Goal: Information Seeking & Learning: Learn about a topic

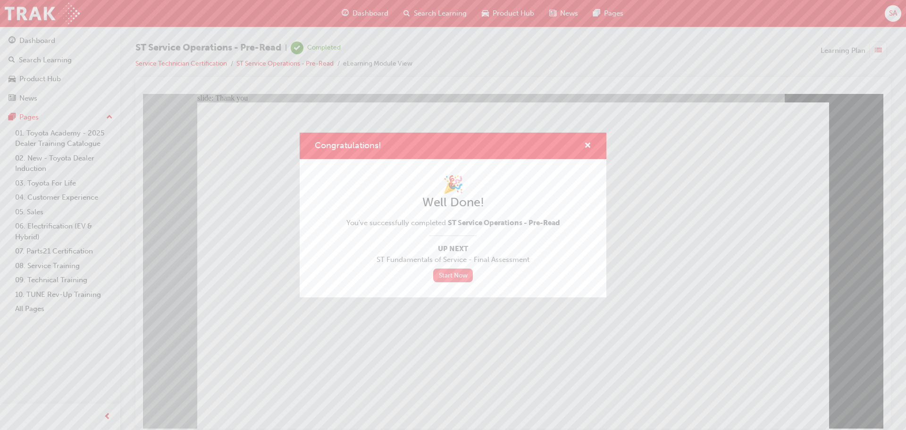
click at [458, 272] on link "Start Now" at bounding box center [453, 276] width 40 height 14
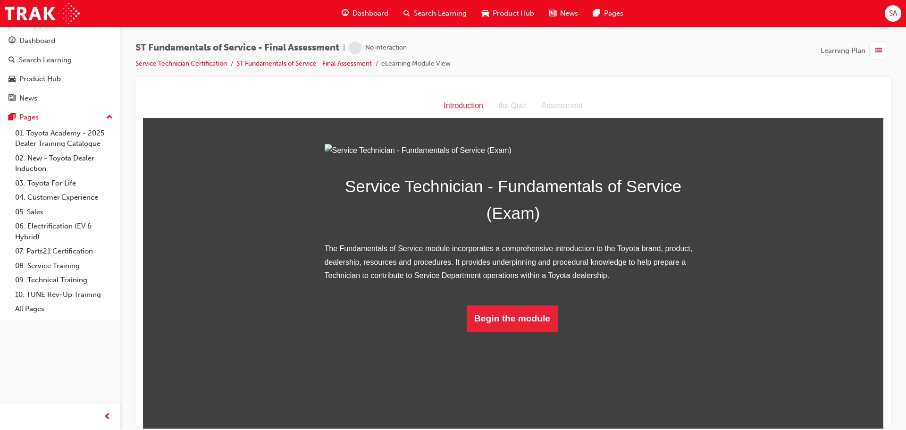
scroll to position [7, 0]
click at [508, 331] on button "Begin the module" at bounding box center [512, 318] width 91 height 26
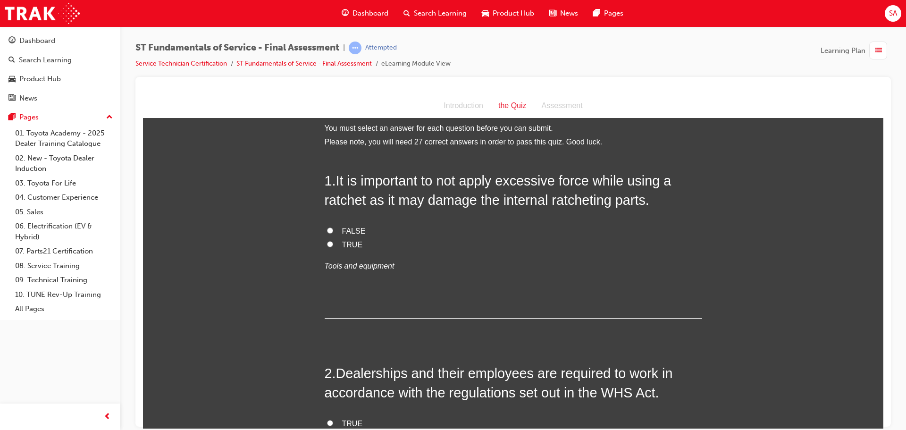
scroll to position [0, 0]
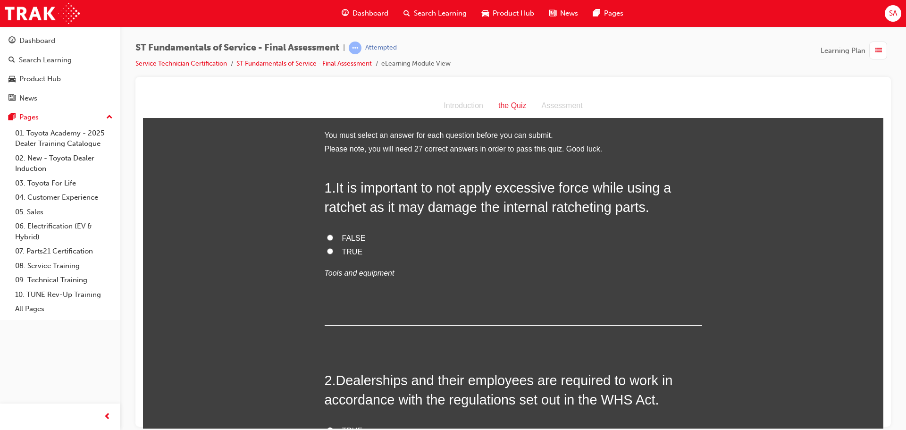
click at [327, 253] on input "TRUE" at bounding box center [330, 251] width 6 height 6
radio input "true"
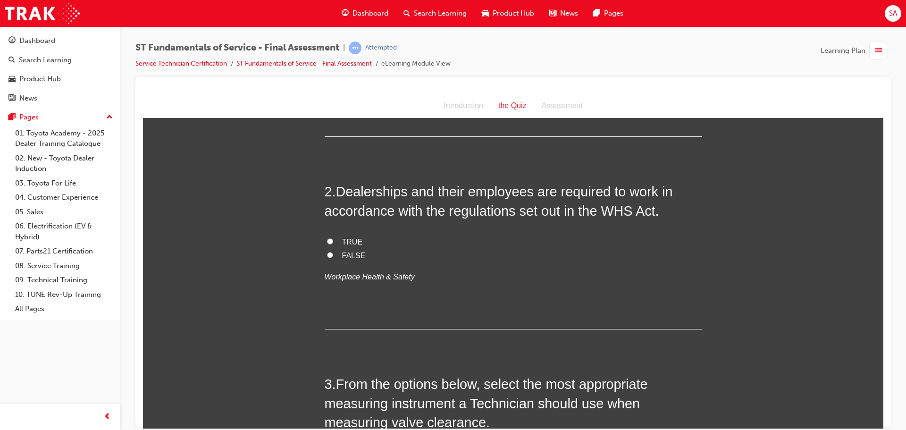
scroll to position [236, 0]
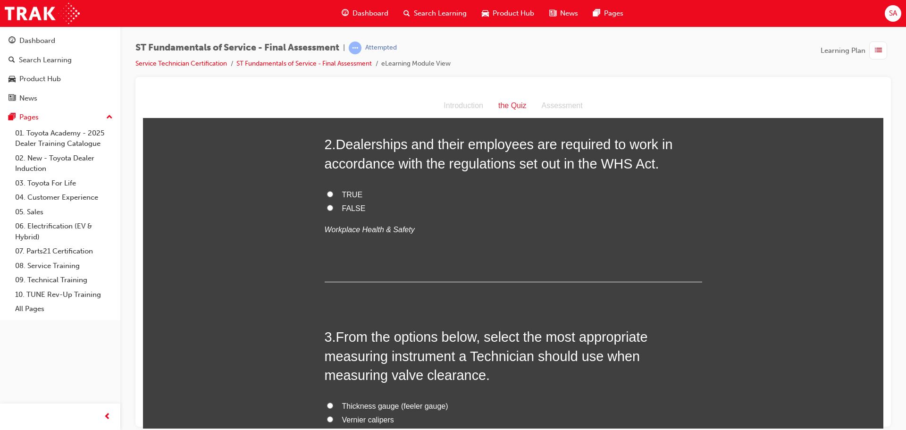
click at [330, 192] on label "TRUE" at bounding box center [514, 195] width 378 height 14
click at [330, 192] on input "TRUE" at bounding box center [330, 194] width 6 height 6
radio input "true"
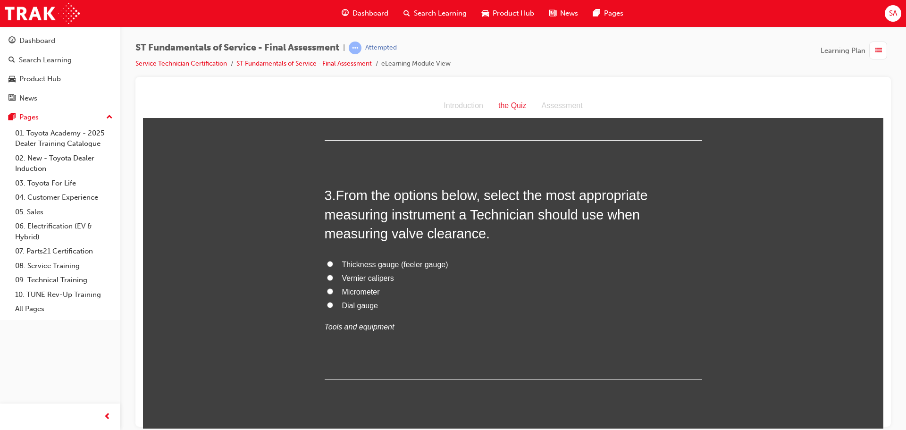
scroll to position [425, 0]
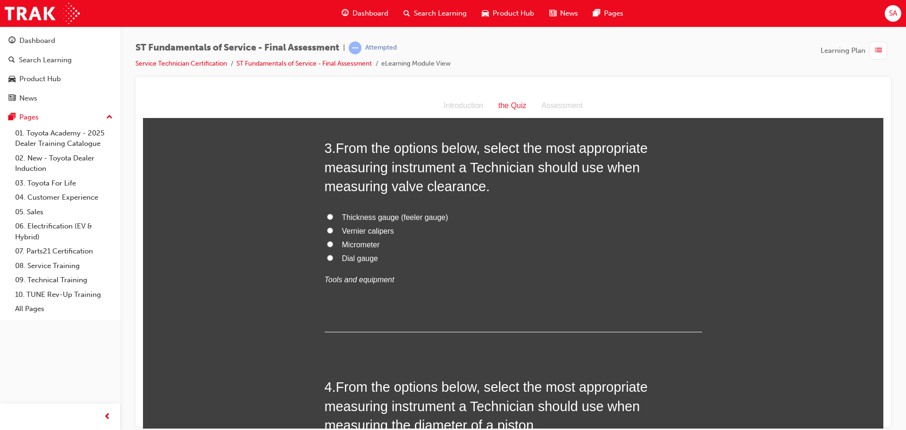
click at [328, 254] on input "Dial gauge" at bounding box center [330, 257] width 6 height 6
radio input "true"
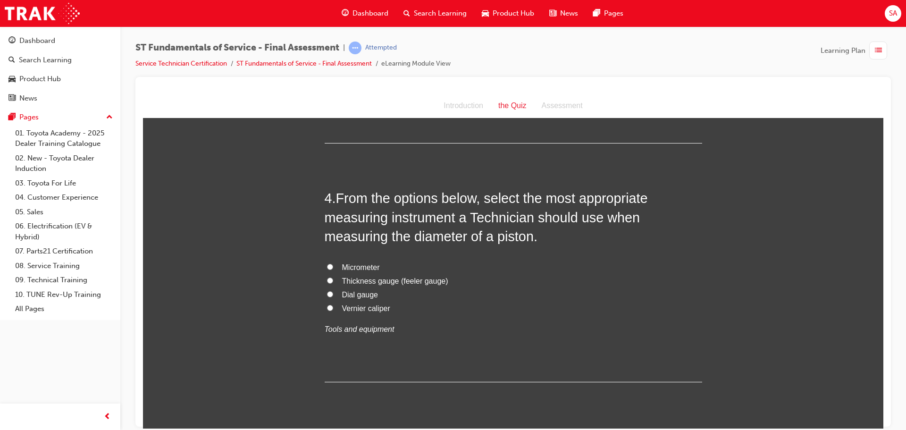
scroll to position [661, 0]
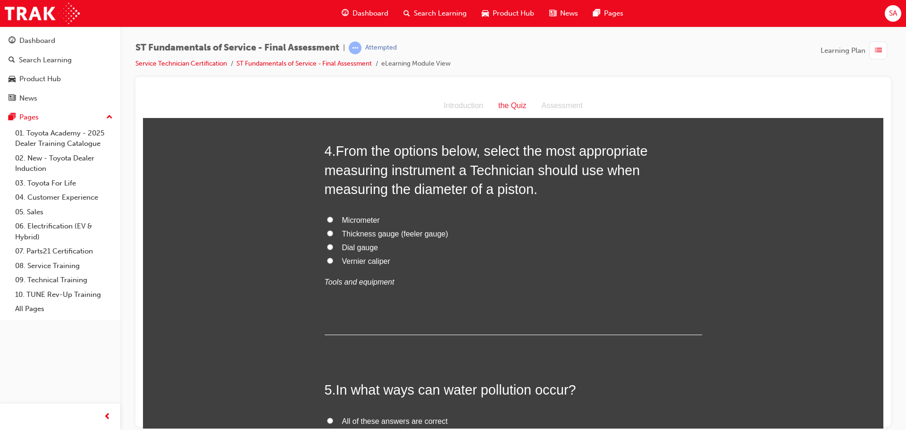
click at [327, 254] on label "Vernier caliper" at bounding box center [514, 261] width 378 height 14
click at [327, 257] on input "Vernier caliper" at bounding box center [330, 260] width 6 height 6
radio input "true"
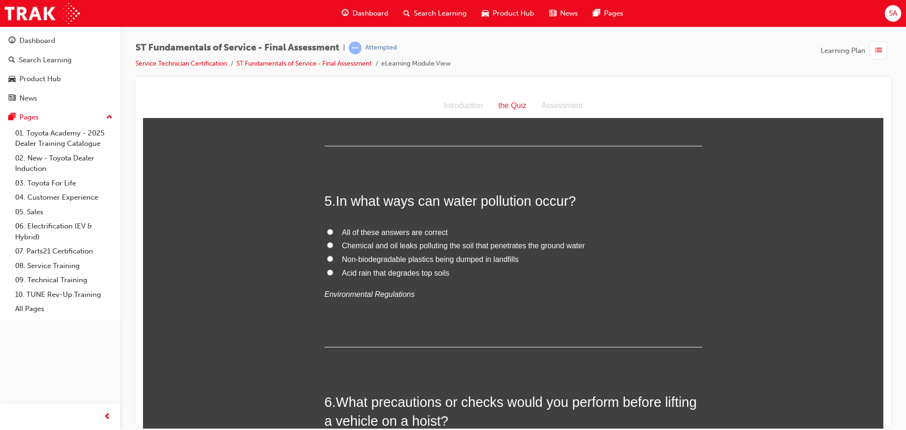
scroll to position [897, 0]
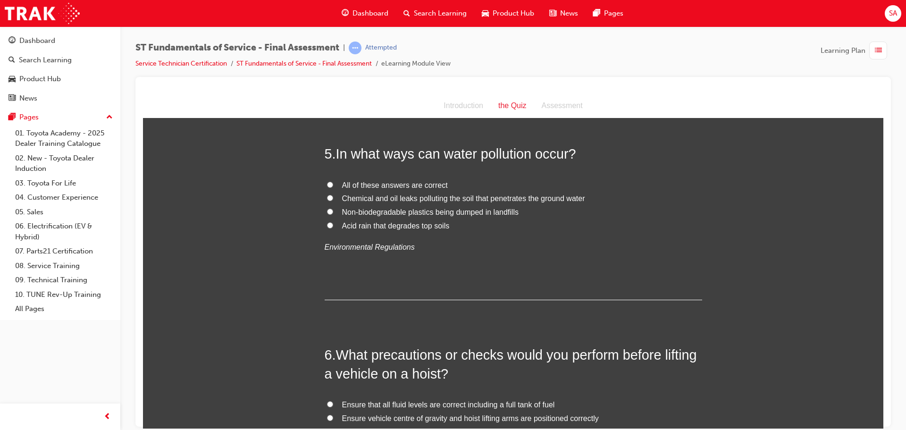
click at [327, 183] on input "All of these answers are correct" at bounding box center [330, 184] width 6 height 6
radio input "true"
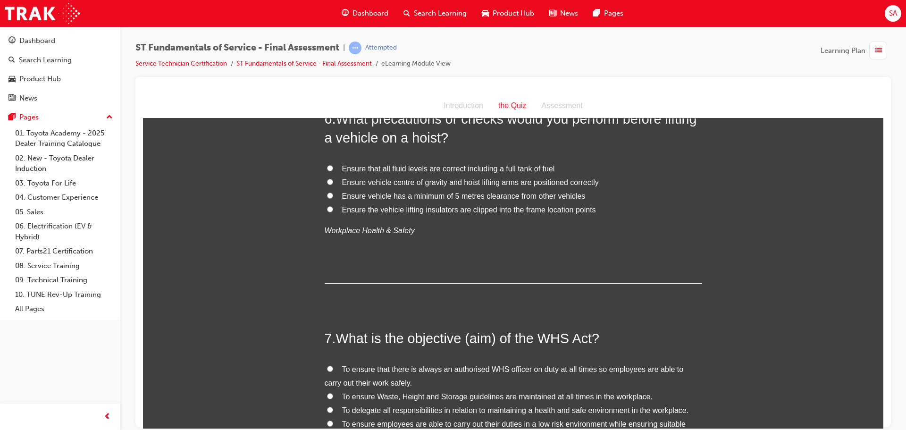
scroll to position [1086, 0]
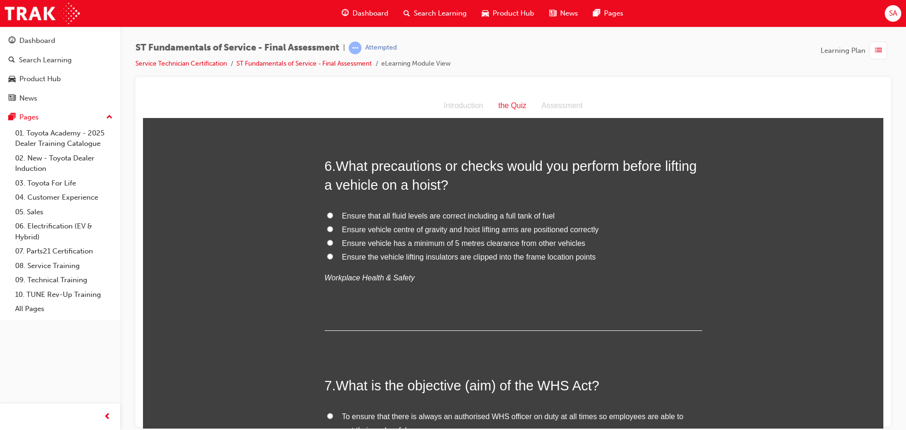
click at [327, 227] on input "Ensure vehicle centre of gravity and hoist lifting arms are positioned correctly" at bounding box center [330, 229] width 6 height 6
radio input "true"
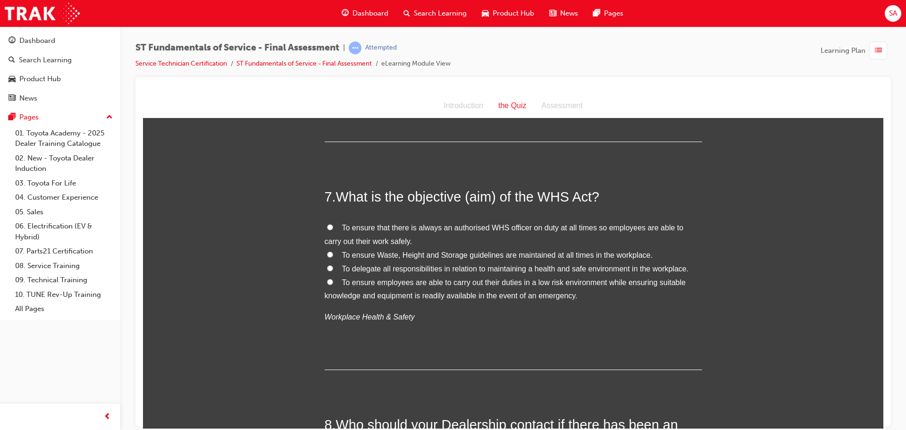
scroll to position [1322, 0]
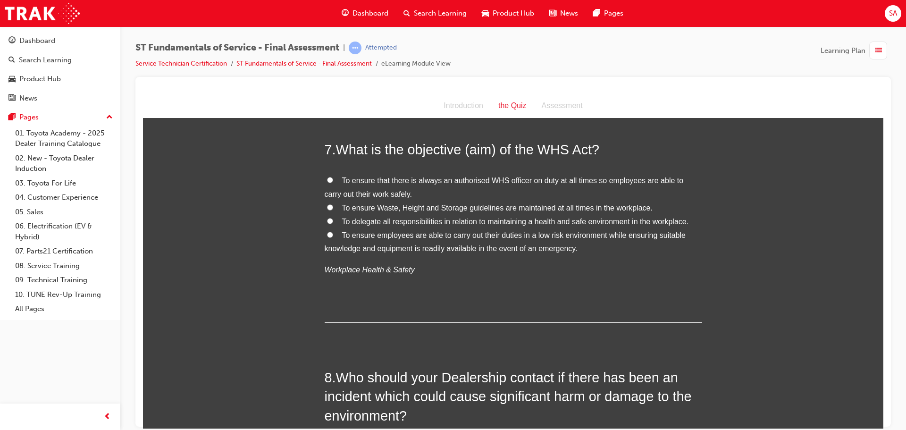
click at [327, 235] on input "To ensure employees are able to carry out their duties in a low risk environmen…" at bounding box center [330, 234] width 6 height 6
radio input "true"
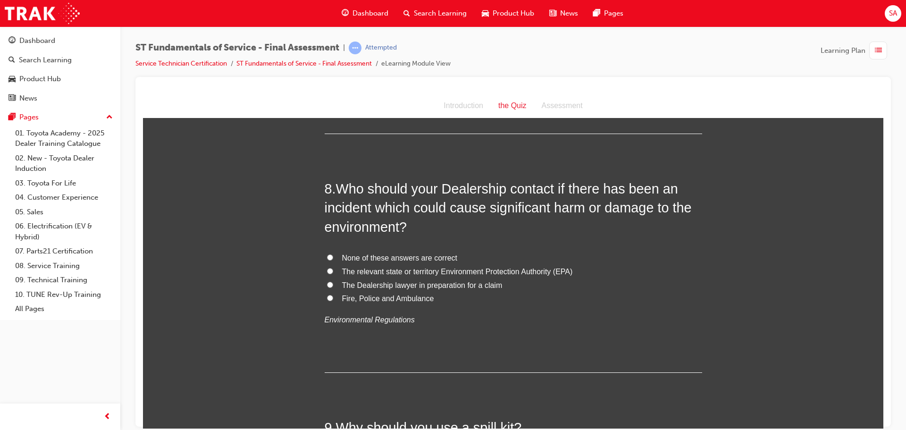
scroll to position [1558, 0]
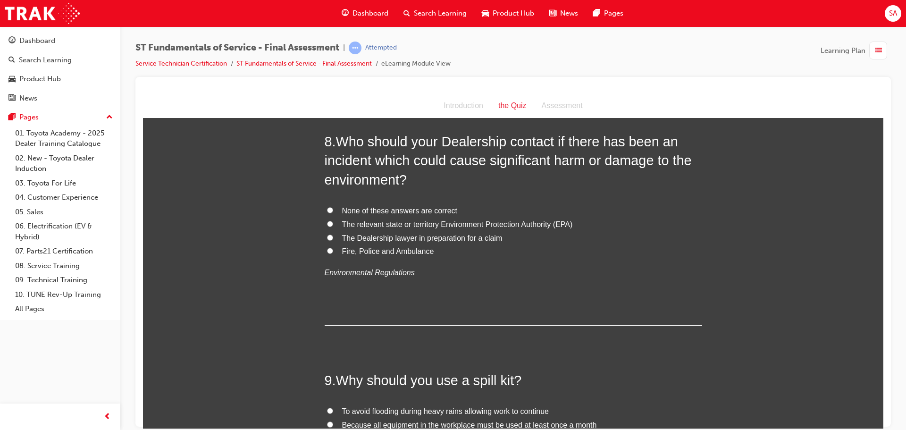
drag, startPoint x: 328, startPoint y: 224, endPoint x: 324, endPoint y: 229, distance: 6.4
click at [327, 224] on input "The relevant state or territory Environment Protection Authority (EPA)" at bounding box center [330, 223] width 6 height 6
radio input "true"
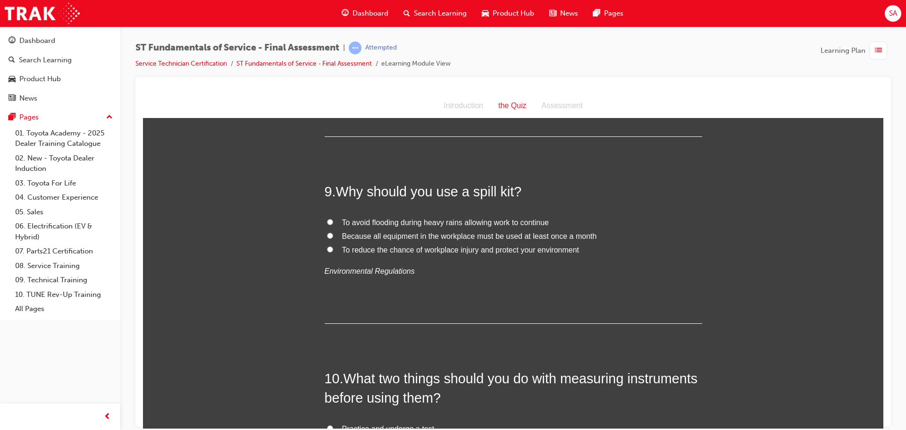
scroll to position [1794, 0]
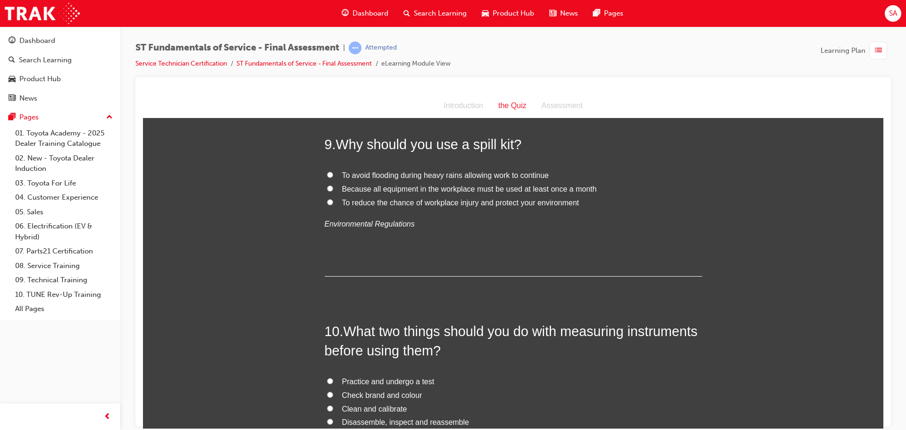
click at [327, 204] on input "To reduce the chance of workplace injury and protect your environment" at bounding box center [330, 202] width 6 height 6
radio input "true"
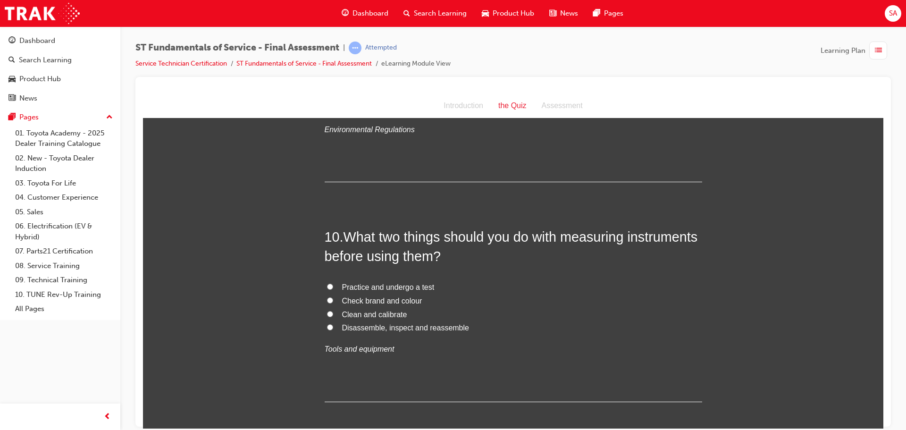
scroll to position [1936, 0]
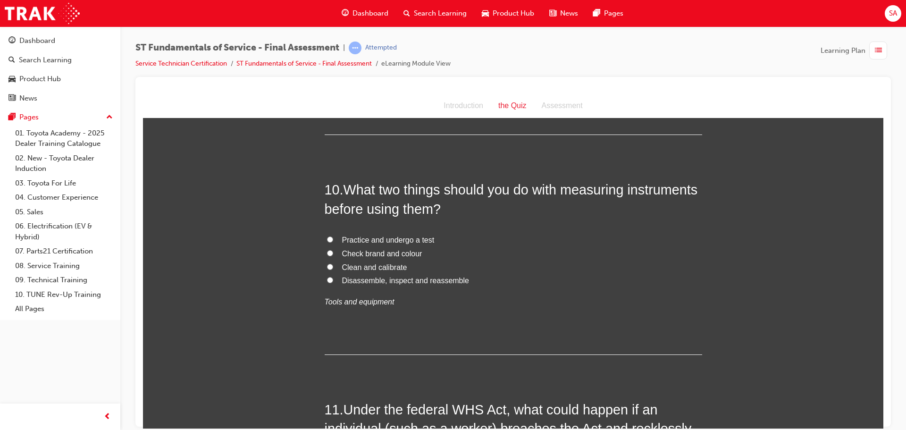
click at [327, 265] on input "Clean and calibrate" at bounding box center [330, 266] width 6 height 6
radio input "true"
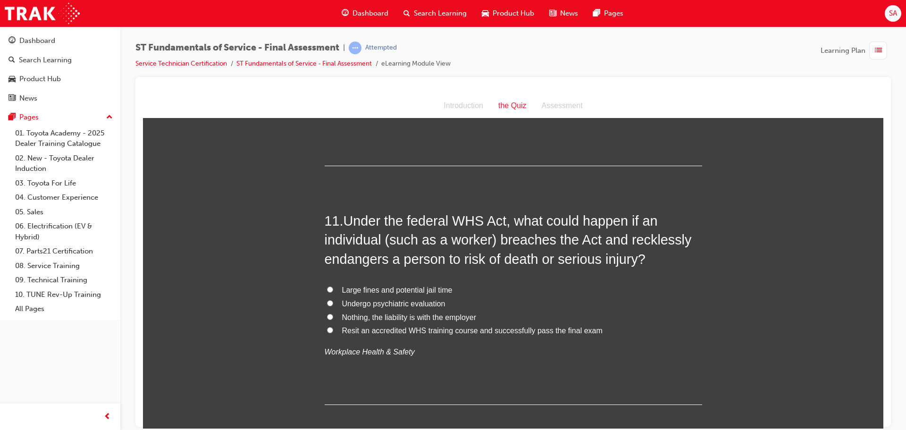
scroll to position [2172, 0]
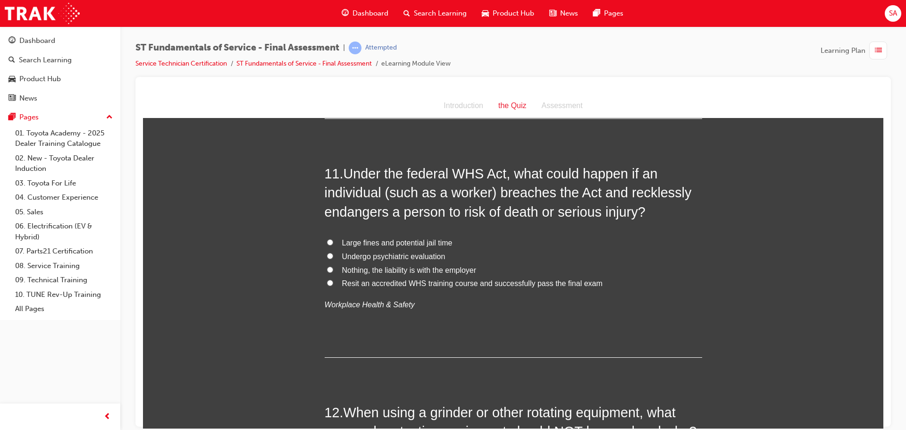
click at [327, 243] on input "Large fines and potential jail time" at bounding box center [330, 242] width 6 height 6
radio input "true"
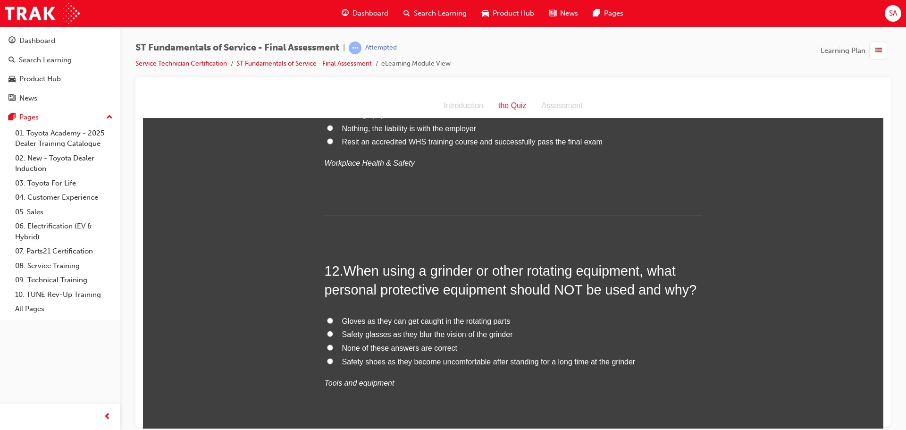
scroll to position [2408, 0]
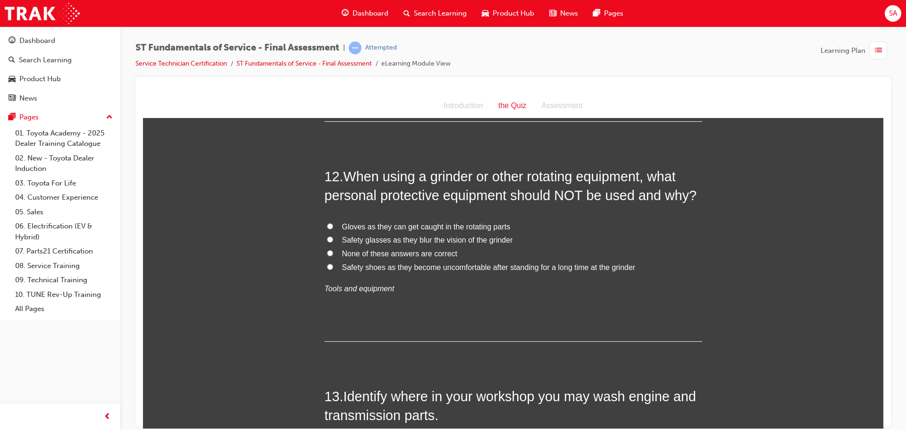
click at [327, 226] on input "Gloves as they can get caught in the rotating parts" at bounding box center [330, 226] width 6 height 6
radio input "true"
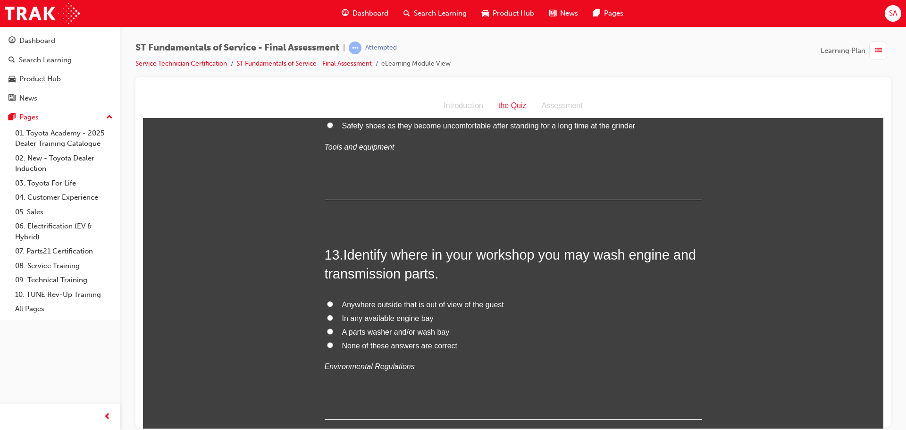
scroll to position [2644, 0]
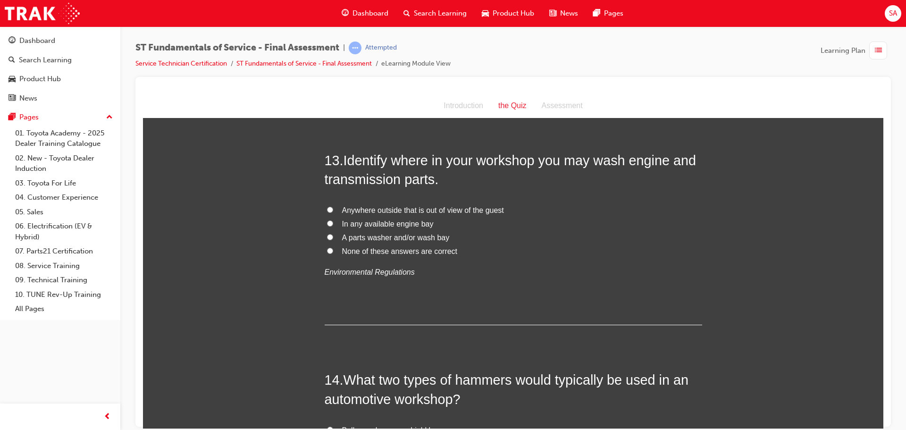
click at [327, 235] on input "A parts washer and/or wash bay" at bounding box center [330, 237] width 6 height 6
radio input "true"
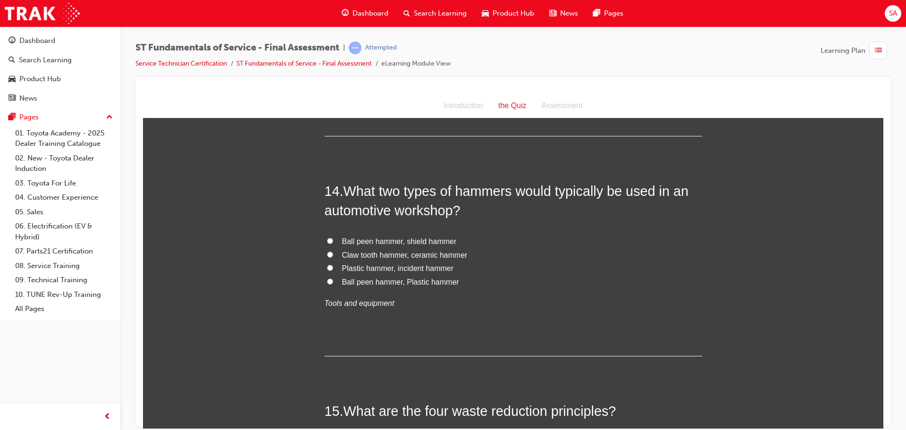
scroll to position [2880, 0]
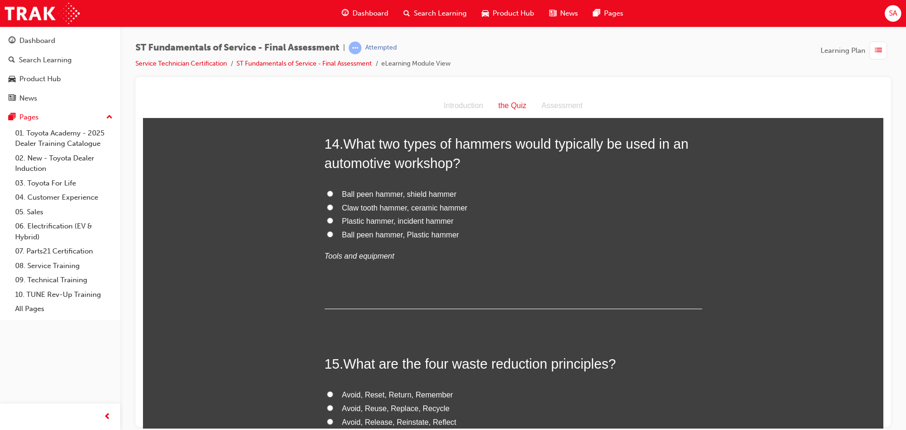
click at [327, 233] on input "Ball peen hammer, Plastic hammer" at bounding box center [330, 234] width 6 height 6
radio input "true"
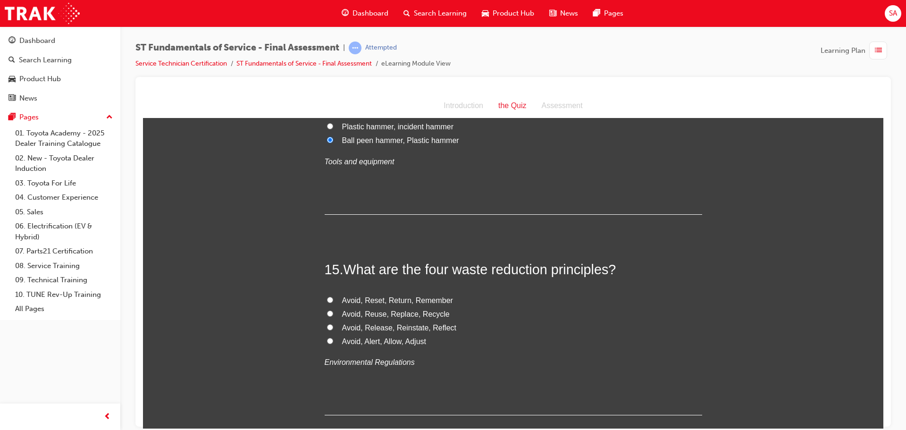
scroll to position [3069, 0]
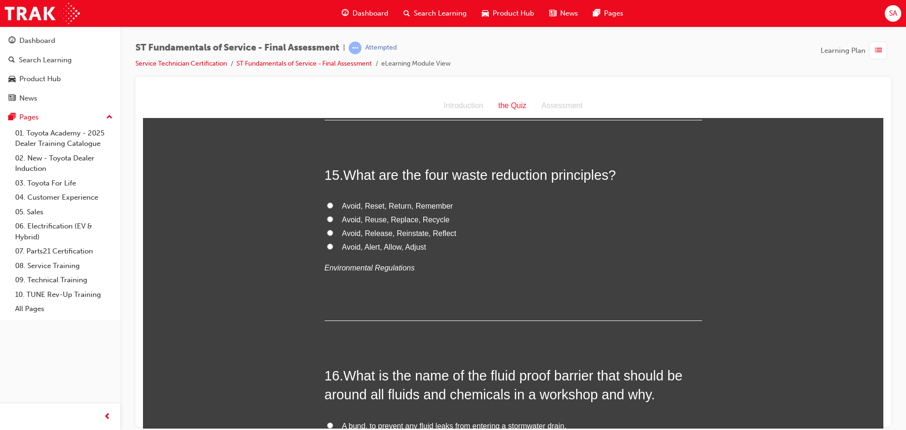
drag, startPoint x: 328, startPoint y: 218, endPoint x: 324, endPoint y: 222, distance: 5.4
click at [328, 218] on input "Avoid, Reuse, Replace, Recycle" at bounding box center [330, 219] width 6 height 6
radio input "true"
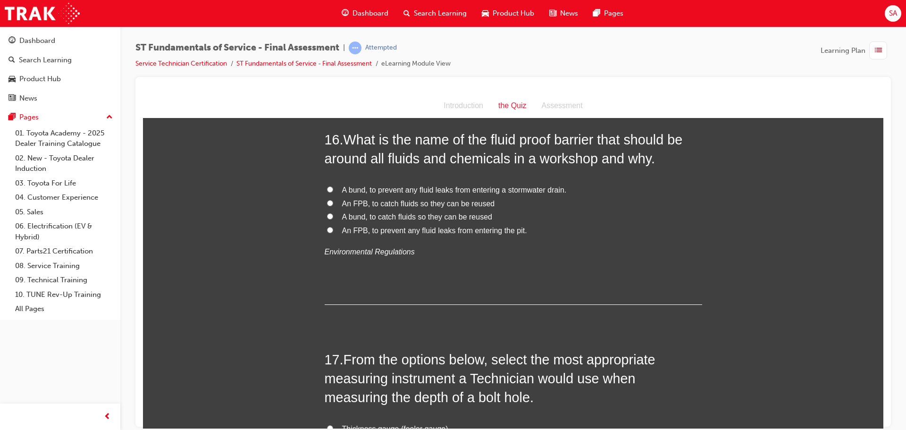
scroll to position [3258, 0]
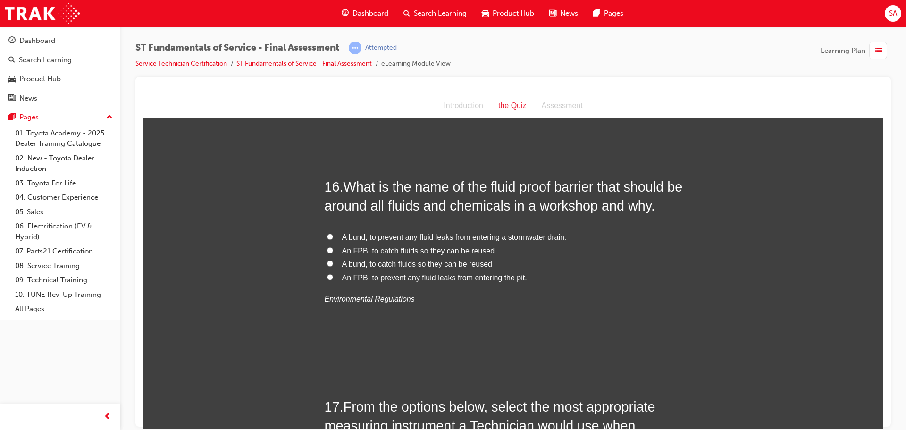
click at [519, 237] on span "A bund, to prevent any fluid leaks from entering a stormwater drain." at bounding box center [454, 237] width 225 height 8
click at [333, 237] on input "A bund, to prevent any fluid leaks from entering a stormwater drain." at bounding box center [330, 236] width 6 height 6
radio input "true"
click at [327, 263] on input "A bund, to catch fluids so they can be reused" at bounding box center [330, 263] width 6 height 6
radio input "true"
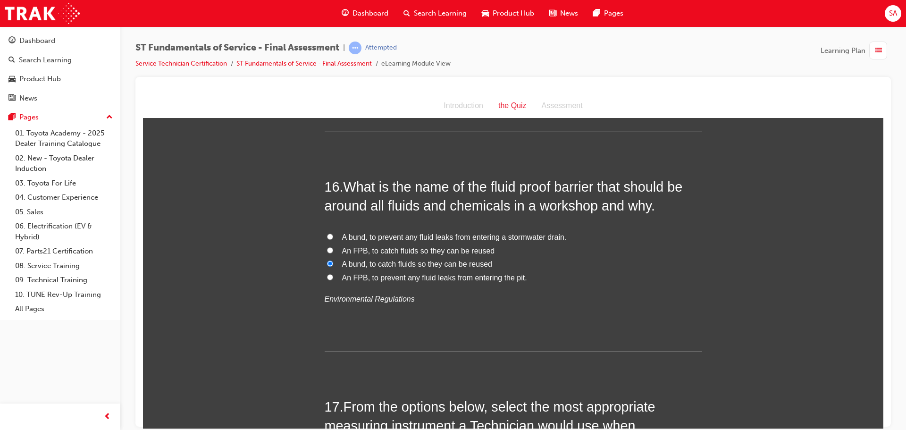
click at [327, 237] on input "A bund, to prevent any fluid leaks from entering a stormwater drain." at bounding box center [330, 236] width 6 height 6
radio input "true"
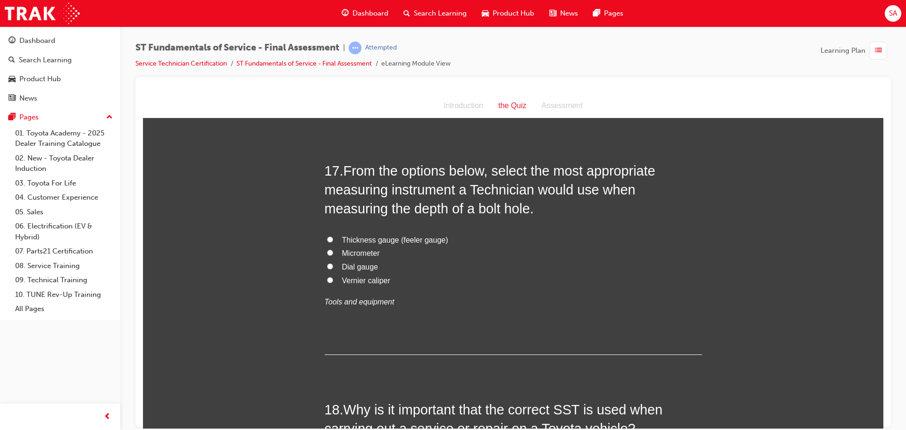
scroll to position [3541, 0]
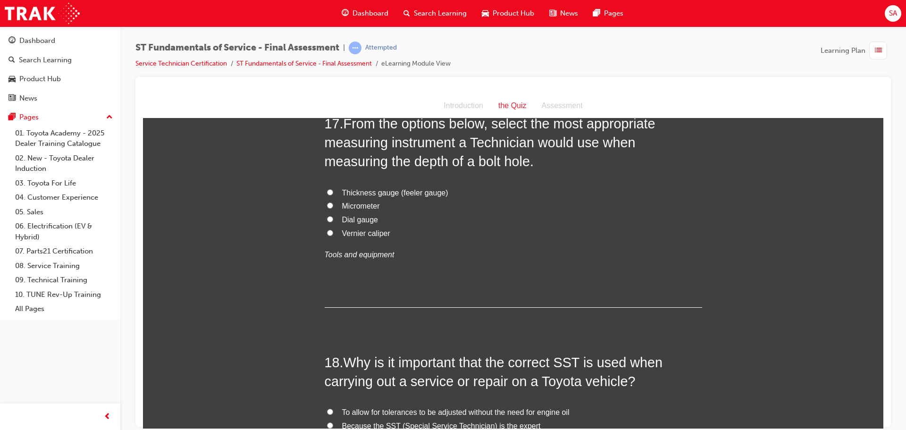
click at [327, 233] on input "Vernier caliper" at bounding box center [330, 232] width 6 height 6
radio input "true"
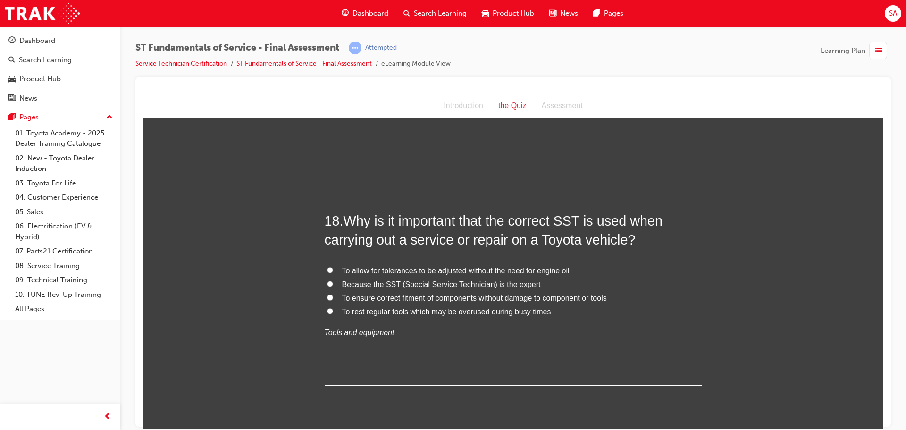
scroll to position [3730, 0]
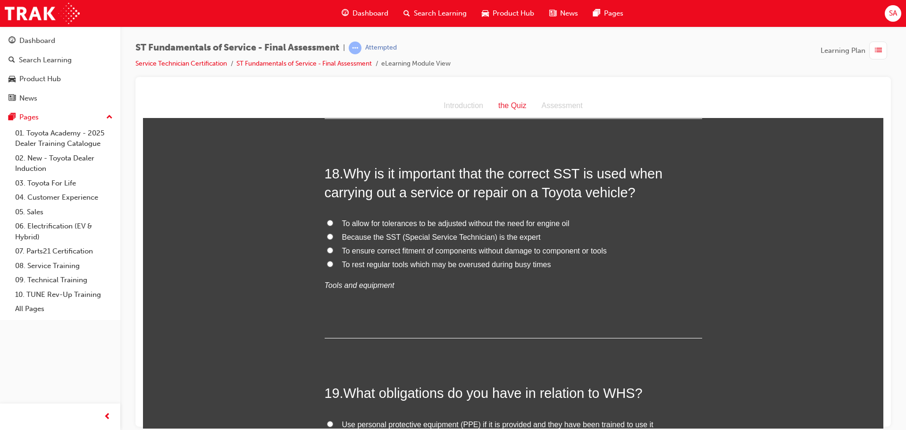
click at [328, 249] on input "To ensure correct fitment of components without damage to component or tools" at bounding box center [330, 250] width 6 height 6
radio input "true"
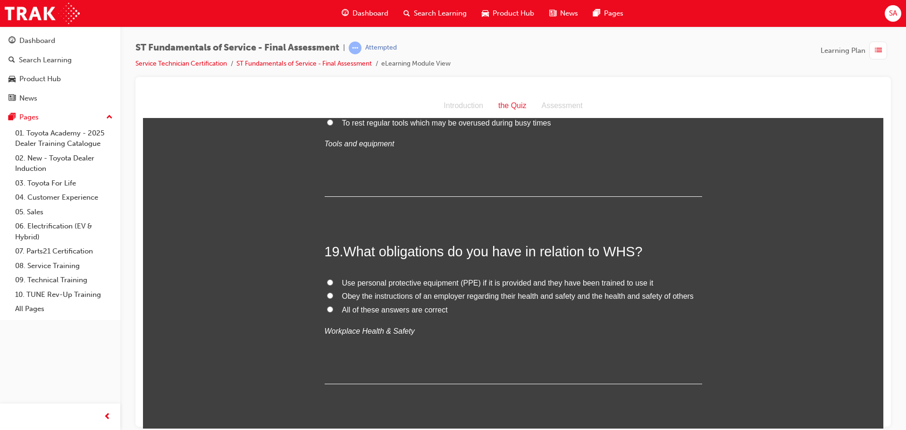
scroll to position [3919, 0]
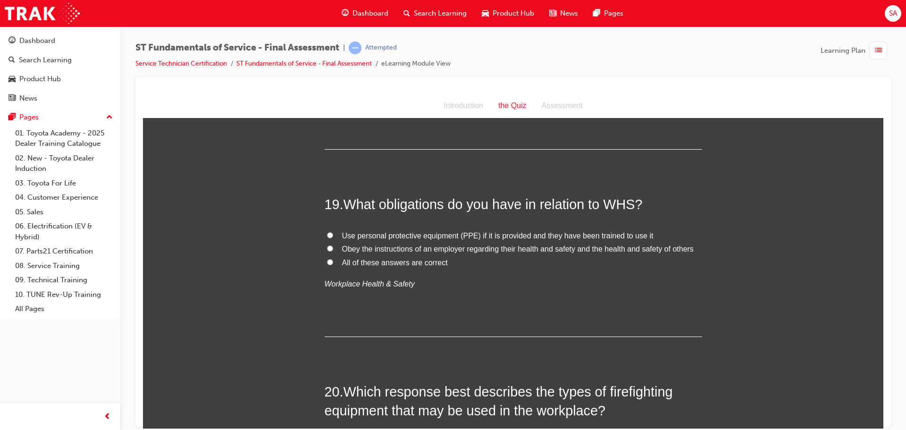
click at [328, 262] on input "All of these answers are correct" at bounding box center [330, 262] width 6 height 6
radio input "true"
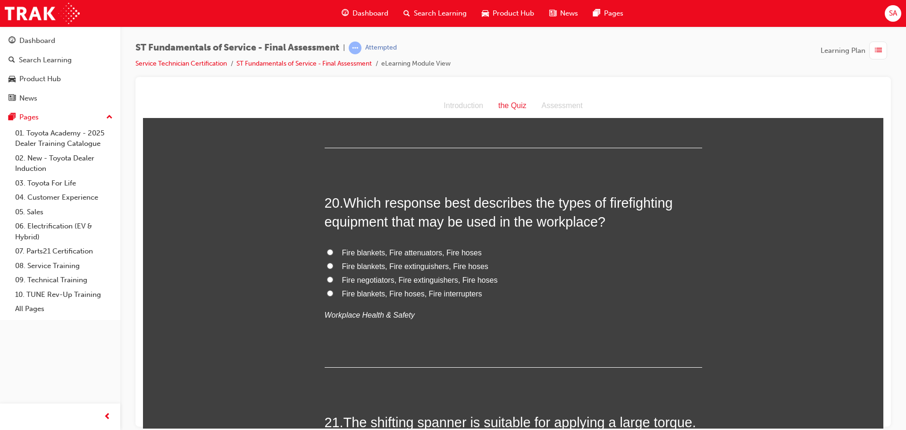
scroll to position [4155, 0]
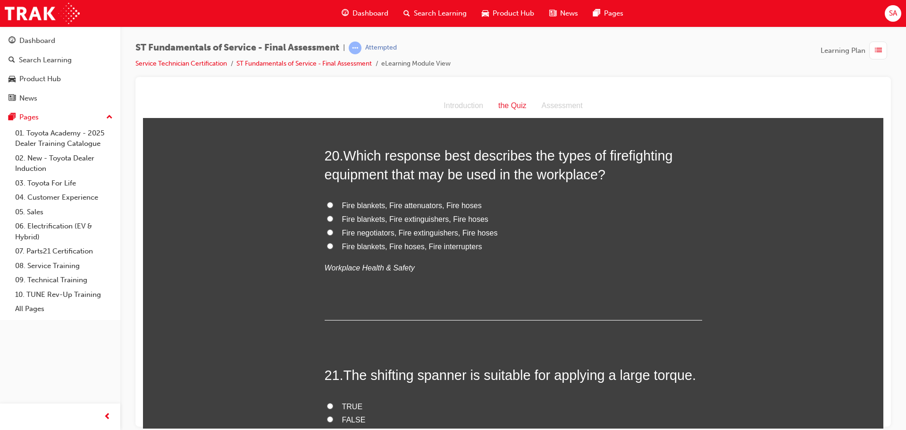
click at [327, 217] on input "Fire blankets, Fire extinguishers, Fire hoses" at bounding box center [330, 218] width 6 height 6
radio input "true"
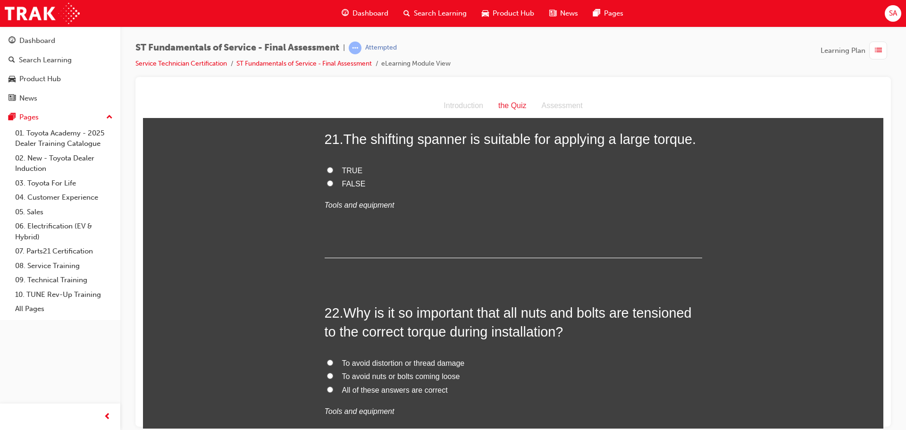
scroll to position [4343, 0]
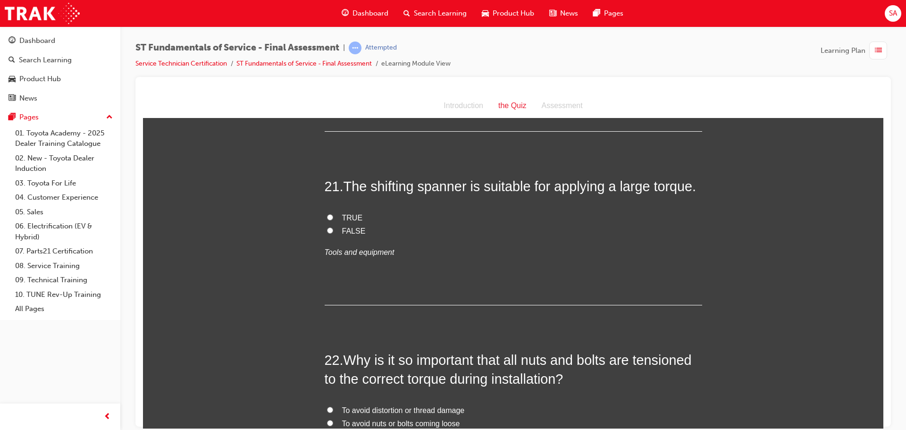
click at [328, 229] on input "FALSE" at bounding box center [330, 230] width 6 height 6
radio input "true"
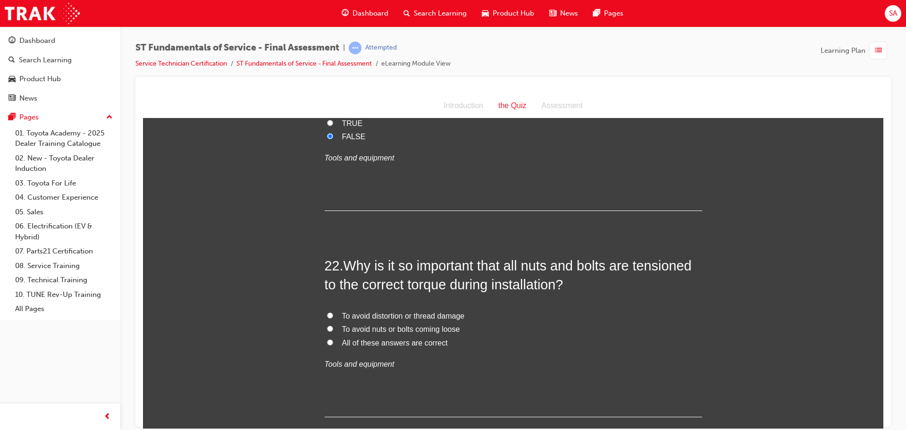
scroll to position [4532, 0]
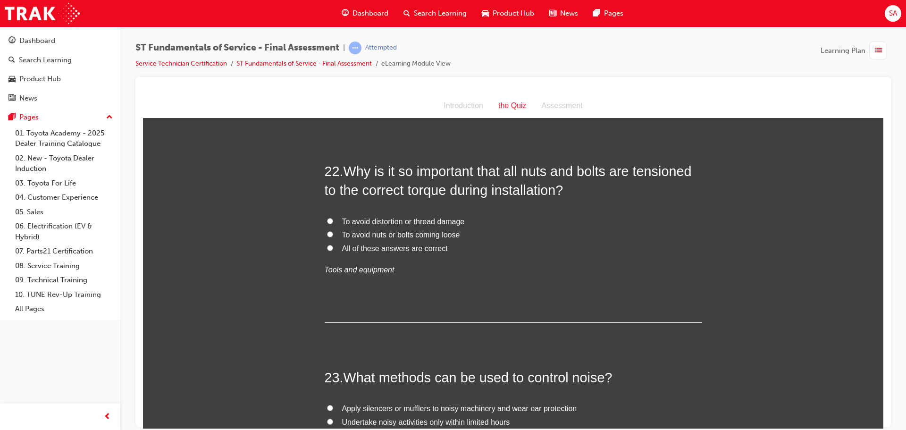
click at [327, 249] on input "All of these answers are correct" at bounding box center [330, 248] width 6 height 6
radio input "true"
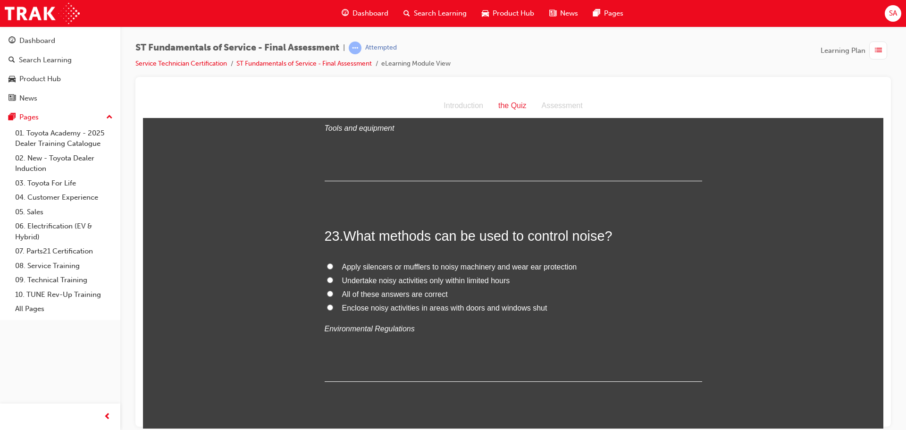
scroll to position [4721, 0]
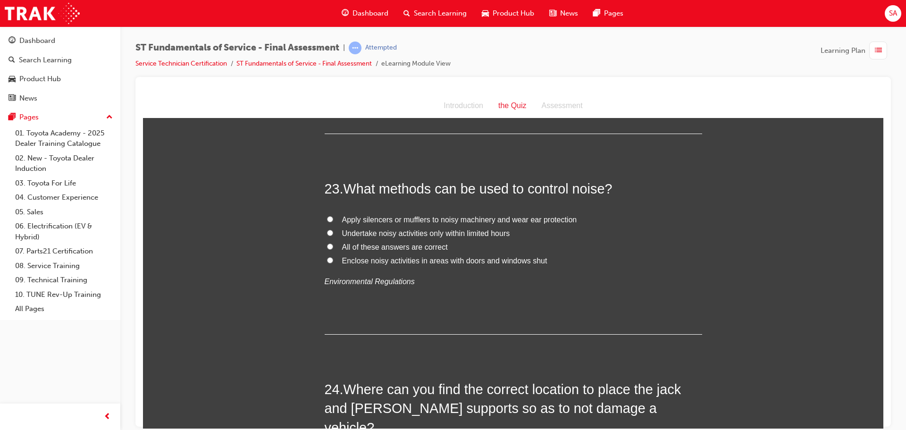
drag, startPoint x: 325, startPoint y: 246, endPoint x: 327, endPoint y: 258, distance: 12.4
click at [327, 247] on input "All of these answers are correct" at bounding box center [330, 246] width 6 height 6
radio input "true"
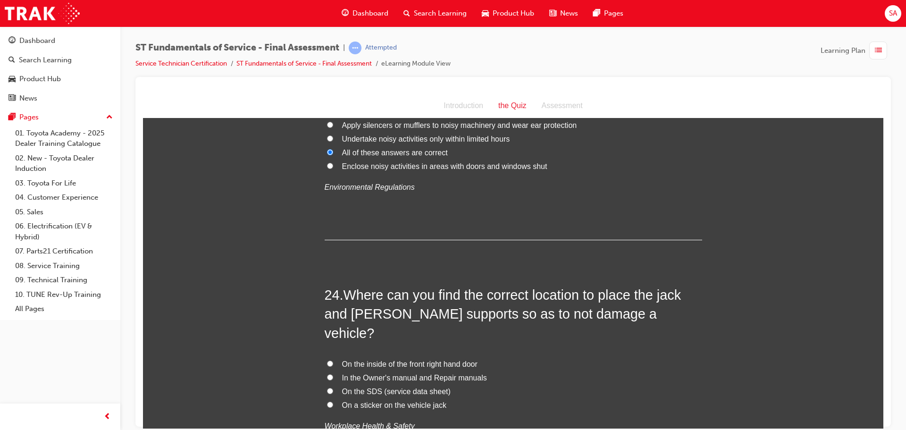
scroll to position [4910, 0]
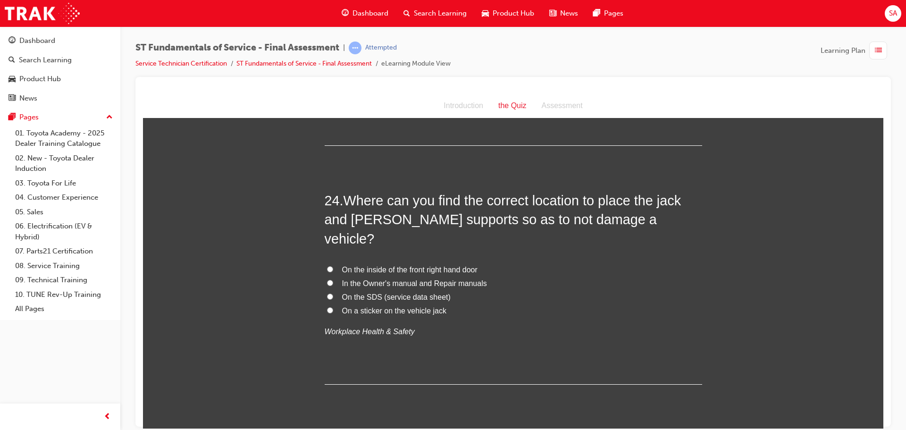
click at [327, 279] on input "In the Owner's manual and Repair manuals" at bounding box center [330, 282] width 6 height 6
radio input "true"
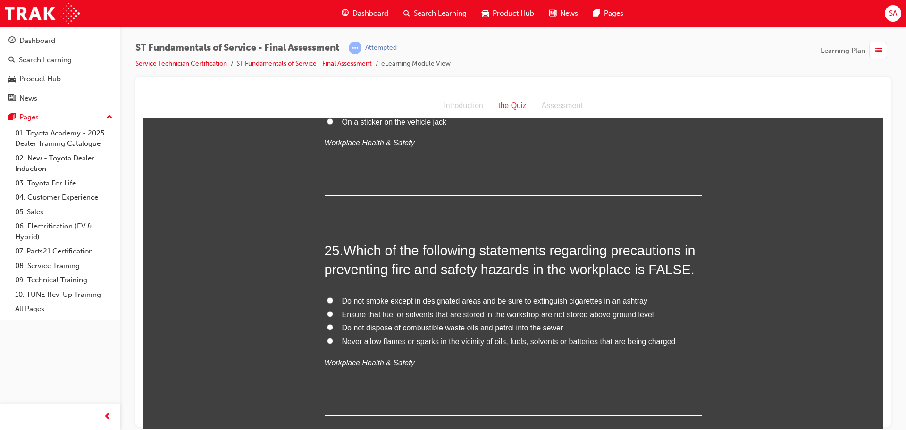
scroll to position [5146, 0]
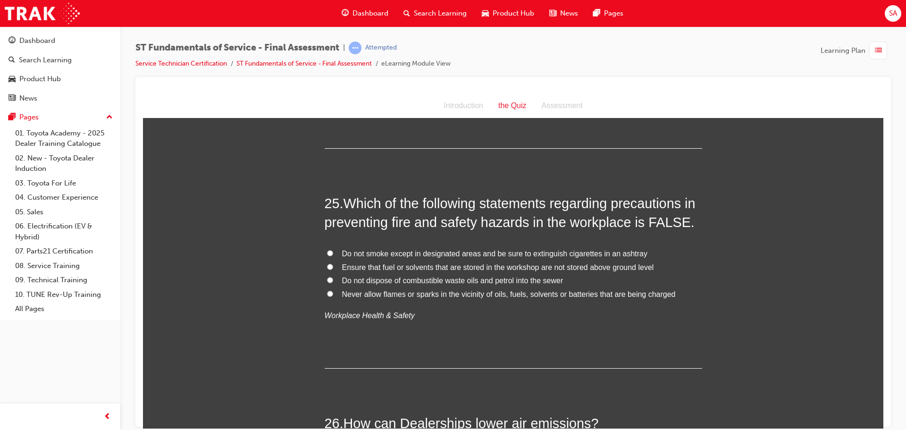
click at [327, 263] on input "Ensure that fuel or solvents that are stored in the workshop are not stored abo…" at bounding box center [330, 266] width 6 height 6
radio input "true"
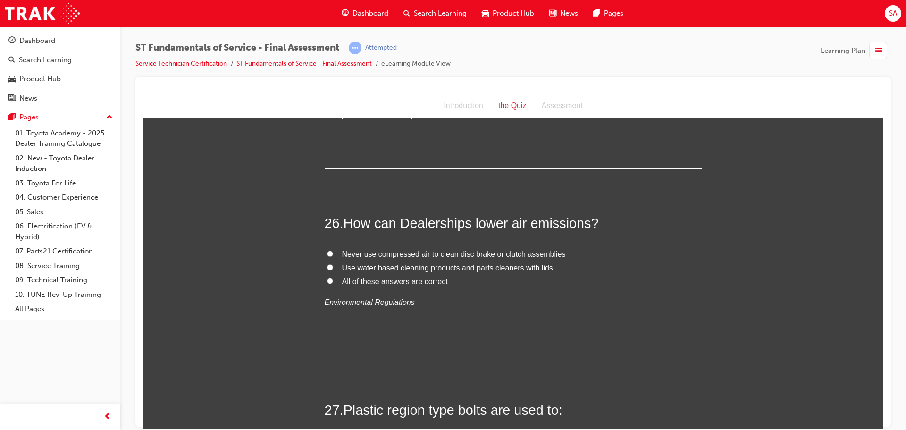
scroll to position [5393, 0]
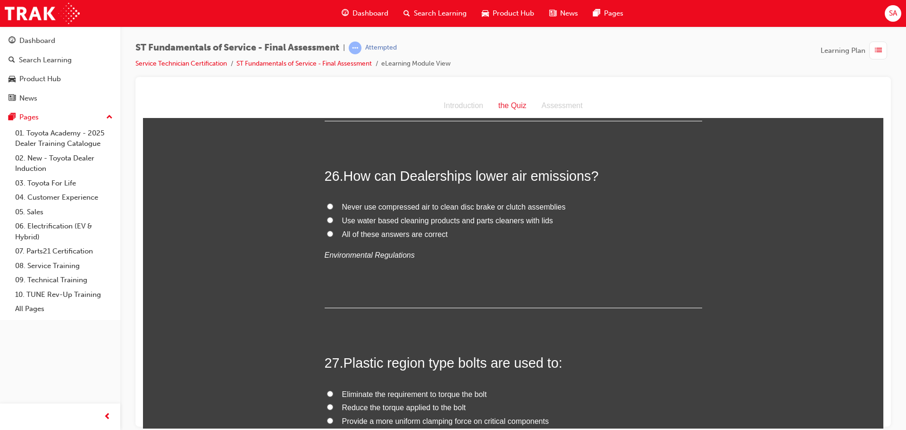
click at [327, 230] on input "All of these answers are correct" at bounding box center [330, 233] width 6 height 6
radio input "true"
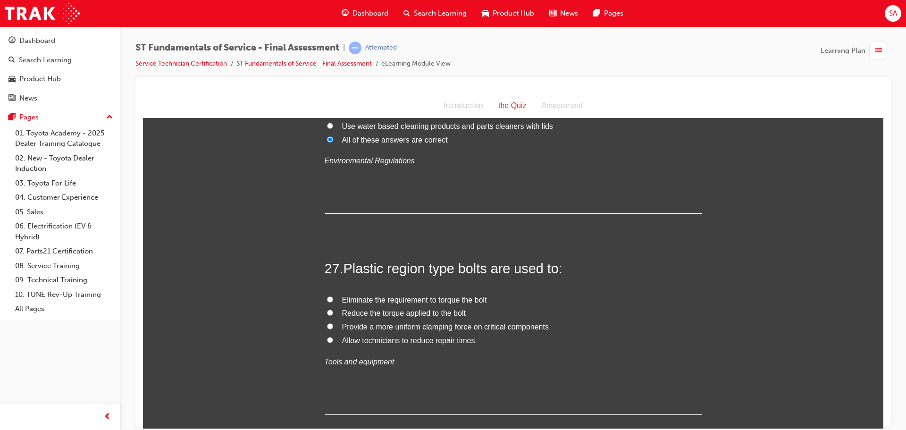
scroll to position [5582, 0]
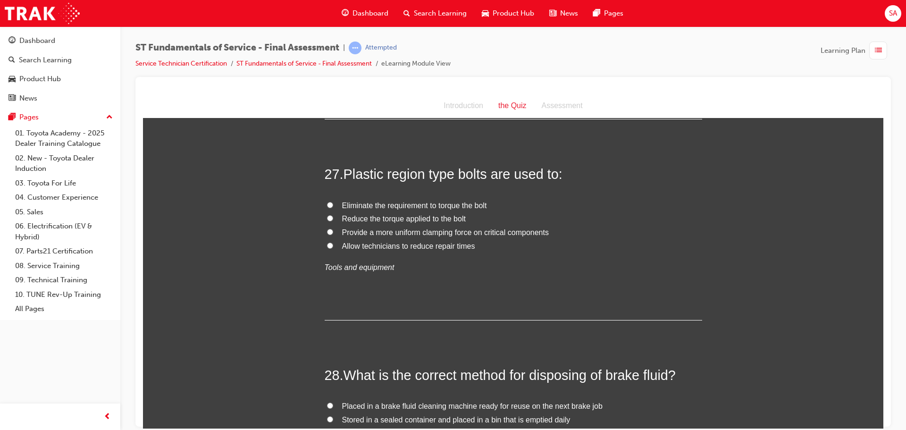
click at [327, 215] on input "Reduce the torque applied to the bolt" at bounding box center [330, 218] width 6 height 6
radio input "true"
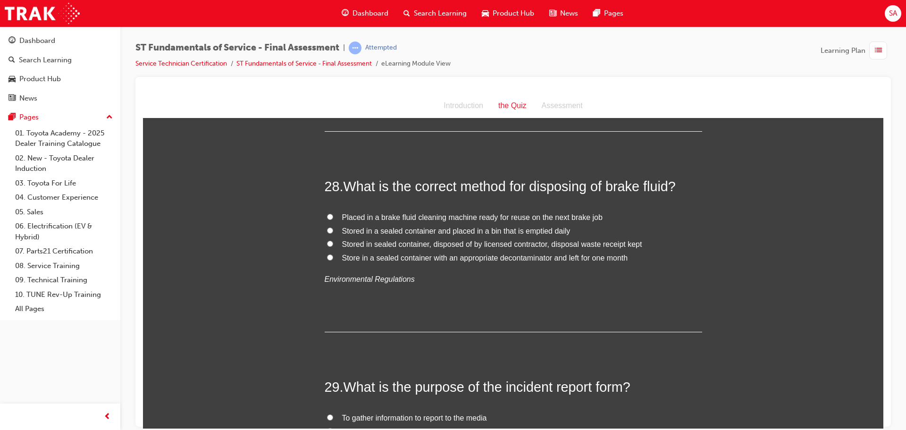
click at [327, 240] on input "Stored in sealed container, disposed of by licensed contractor, disposal waste …" at bounding box center [330, 243] width 6 height 6
radio input "true"
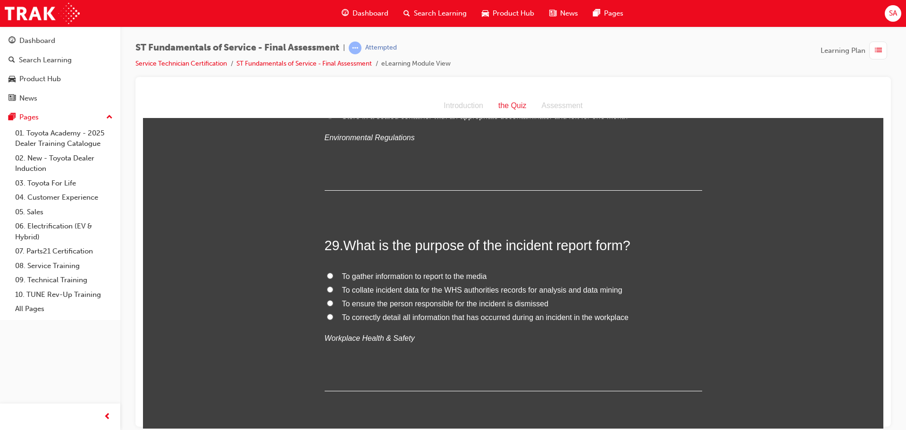
scroll to position [5960, 0]
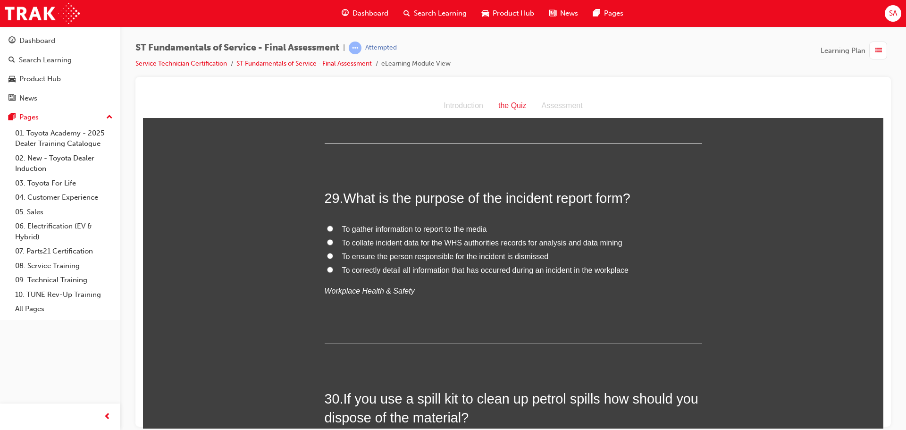
click at [328, 239] on input "To collate incident data for the WHS authorities records for analysis and data …" at bounding box center [330, 242] width 6 height 6
radio input "true"
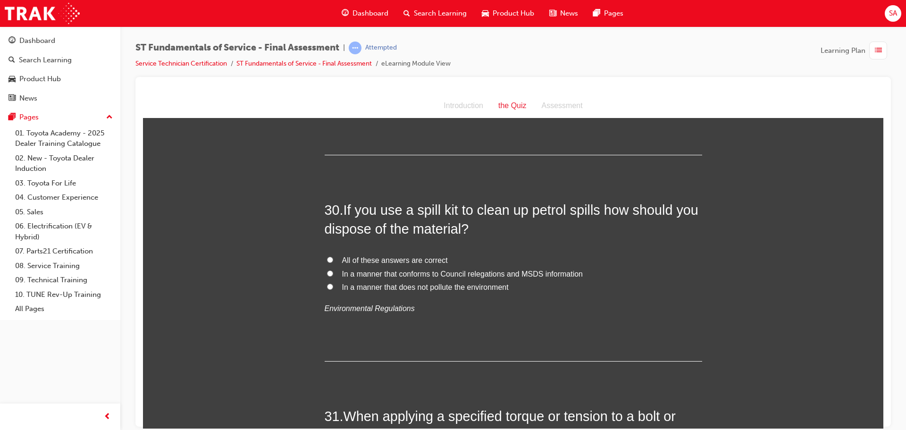
click at [329, 283] on input "In a manner that does not pollute the environment" at bounding box center [330, 286] width 6 height 6
radio input "true"
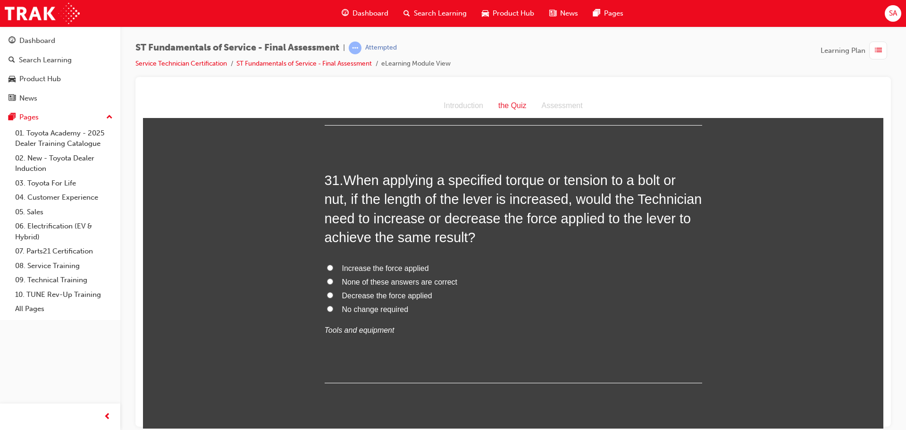
scroll to position [6432, 0]
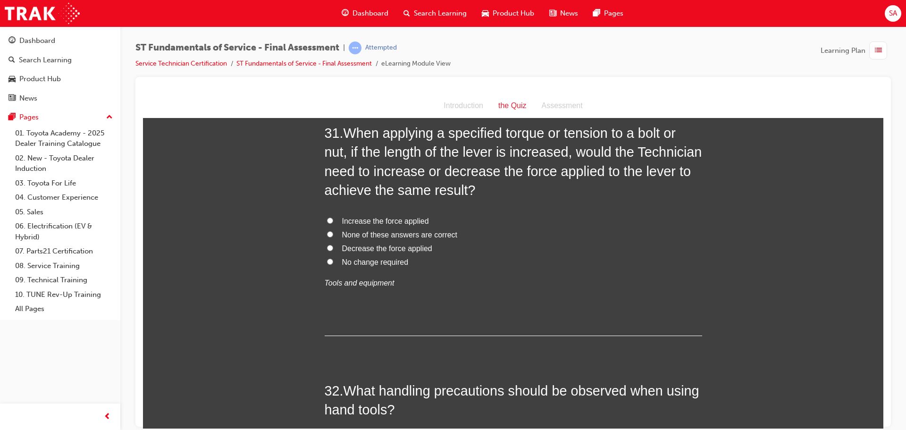
click at [328, 231] on input "None of these answers are correct" at bounding box center [330, 234] width 6 height 6
radio input "true"
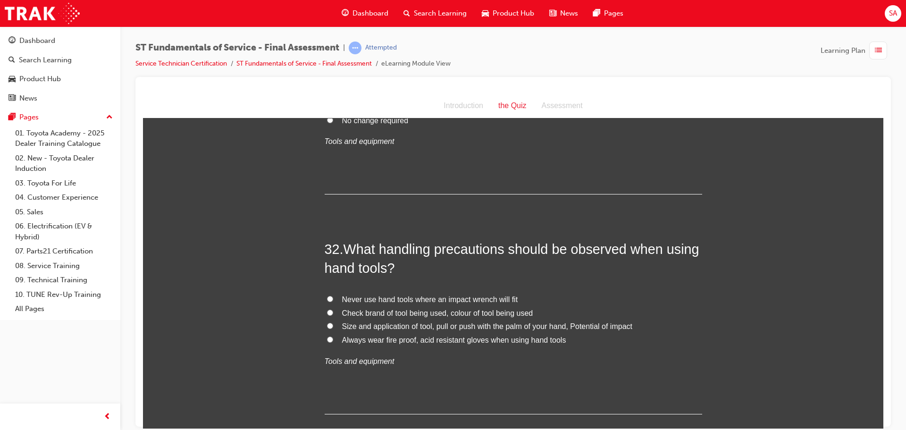
scroll to position [6621, 0]
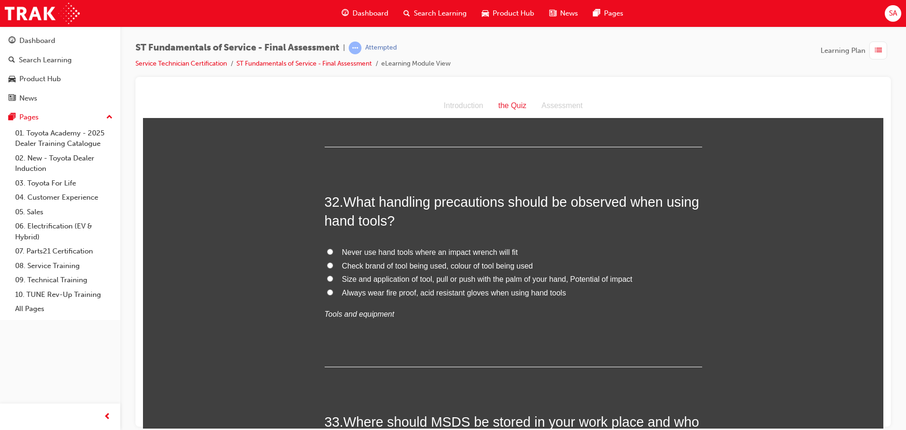
click at [327, 275] on input "Size and application of tool, pull or push with the palm of your hand, Potentia…" at bounding box center [330, 278] width 6 height 6
radio input "true"
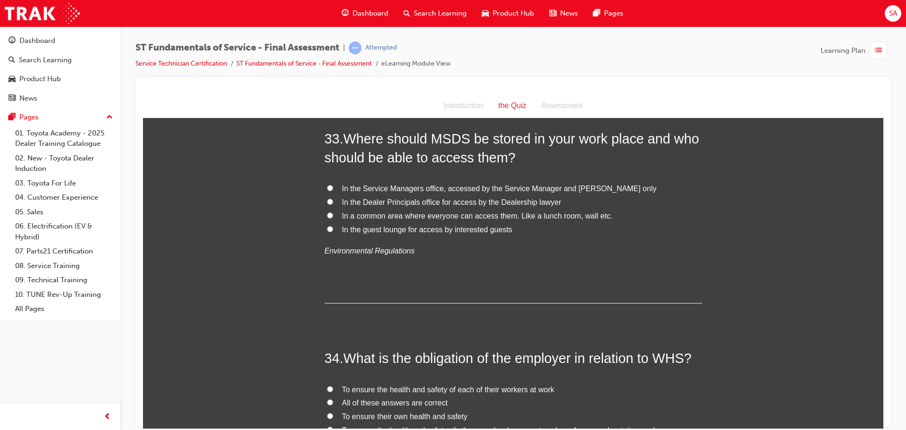
scroll to position [6857, 0]
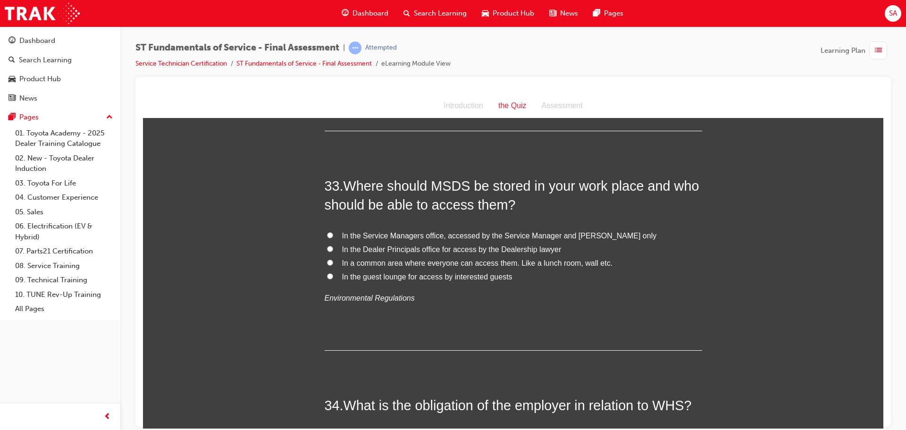
click at [327, 232] on input "In the Service Managers office, accessed by the Service Manager and [PERSON_NAM…" at bounding box center [330, 235] width 6 height 6
radio input "true"
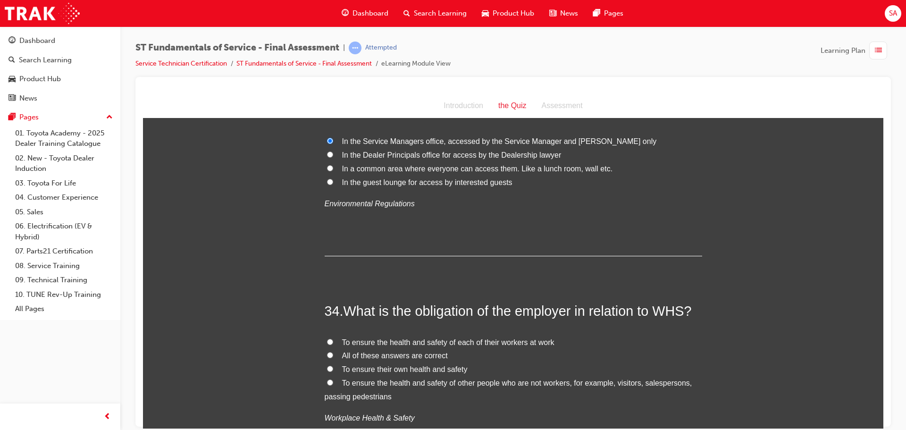
scroll to position [6999, 0]
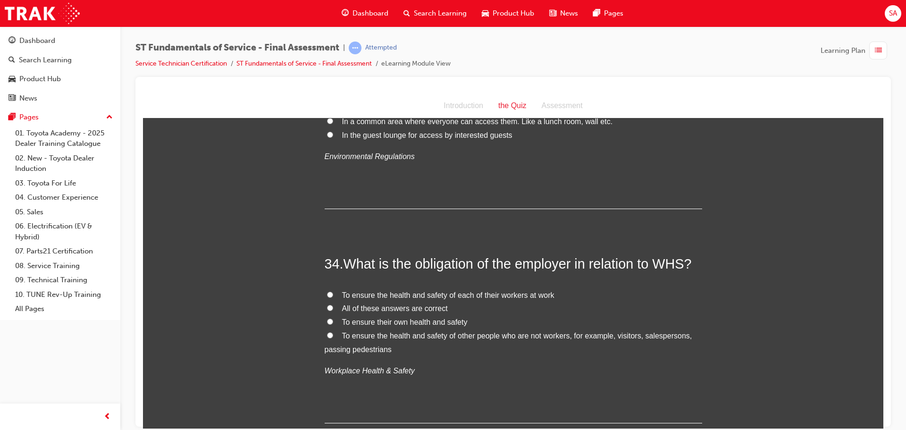
click at [327, 305] on input "All of these answers are correct" at bounding box center [330, 308] width 6 height 6
radio input "true"
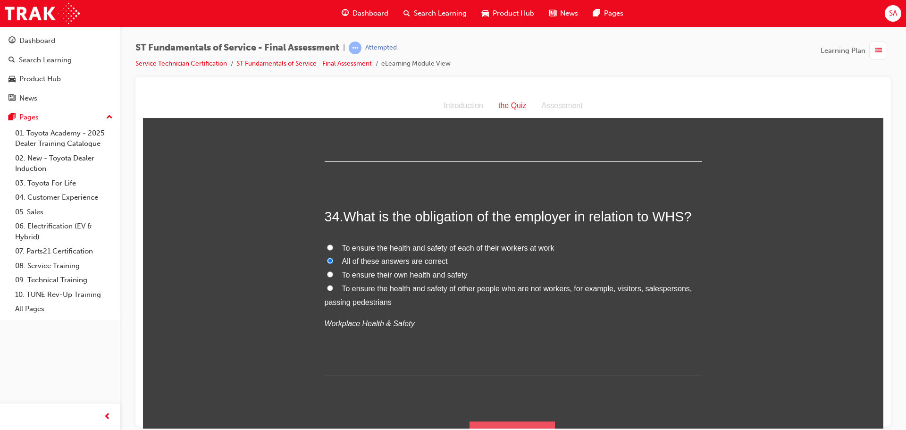
click at [514, 421] on button "Submit Answers" at bounding box center [513, 434] width 86 height 26
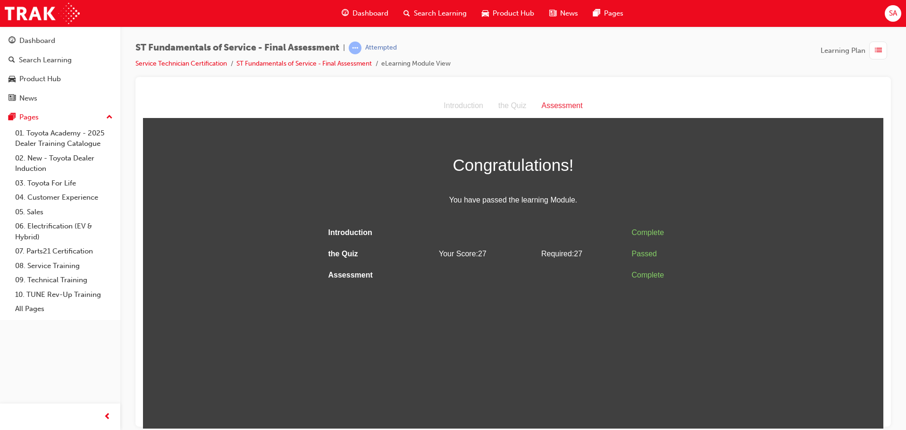
scroll to position [0, 0]
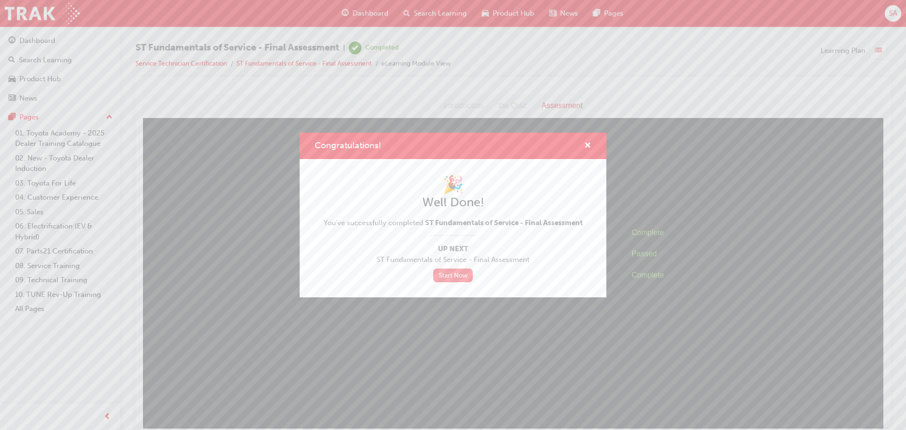
drag, startPoint x: 461, startPoint y: 272, endPoint x: 464, endPoint y: 279, distance: 7.6
click at [461, 272] on link "Start Now" at bounding box center [453, 276] width 40 height 14
click at [590, 144] on span "cross-icon" at bounding box center [587, 146] width 7 height 8
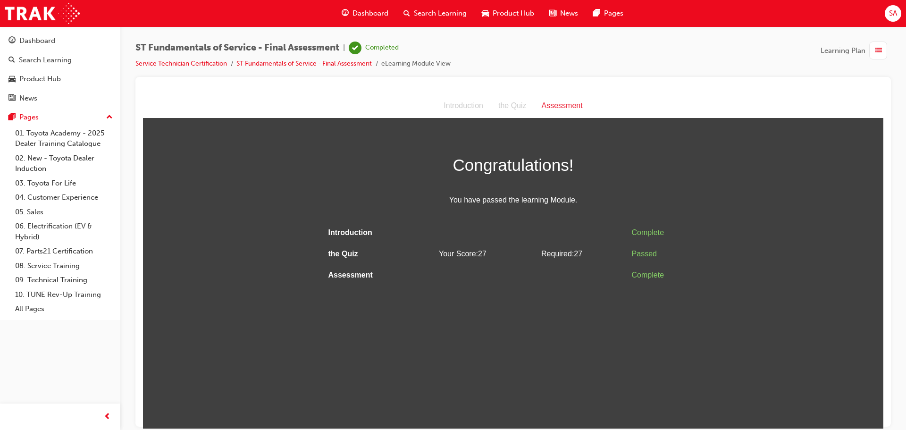
click at [896, 11] on span "SA" at bounding box center [893, 13] width 8 height 11
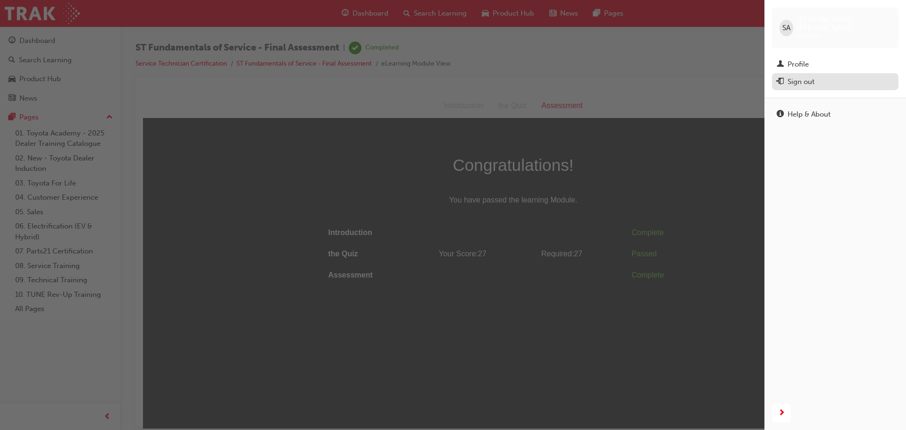
click at [815, 76] on div "Sign out" at bounding box center [835, 82] width 117 height 12
